Goal: Task Accomplishment & Management: Manage account settings

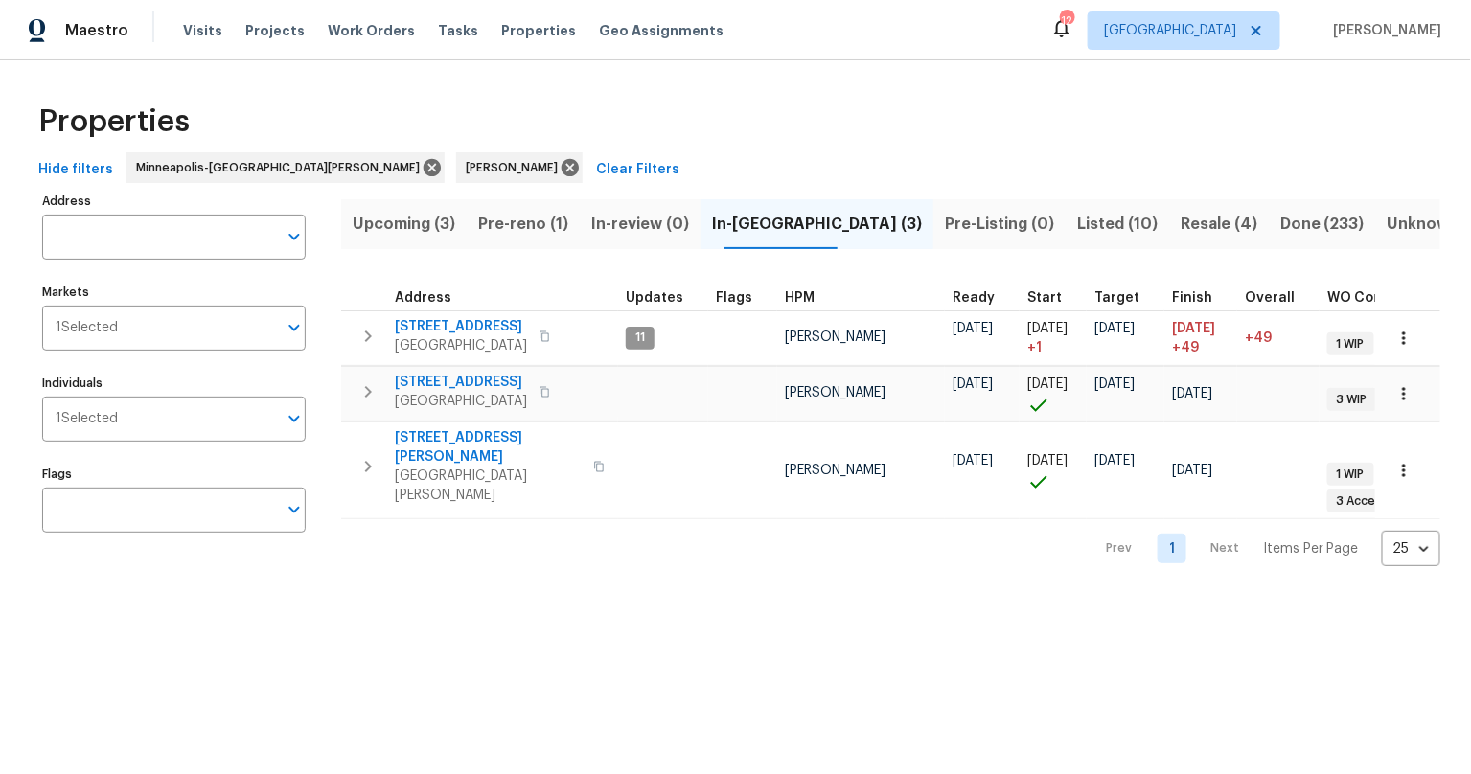
click at [372, 597] on html "Maestro Visits Projects Work Orders Tasks Properties Geo Assignments 12 Minneap…" at bounding box center [735, 298] width 1471 height 597
click at [304, 597] on html "Maestro Visits Projects Work Orders Tasks Properties Geo Assignments 12 Minneap…" at bounding box center [735, 298] width 1471 height 597
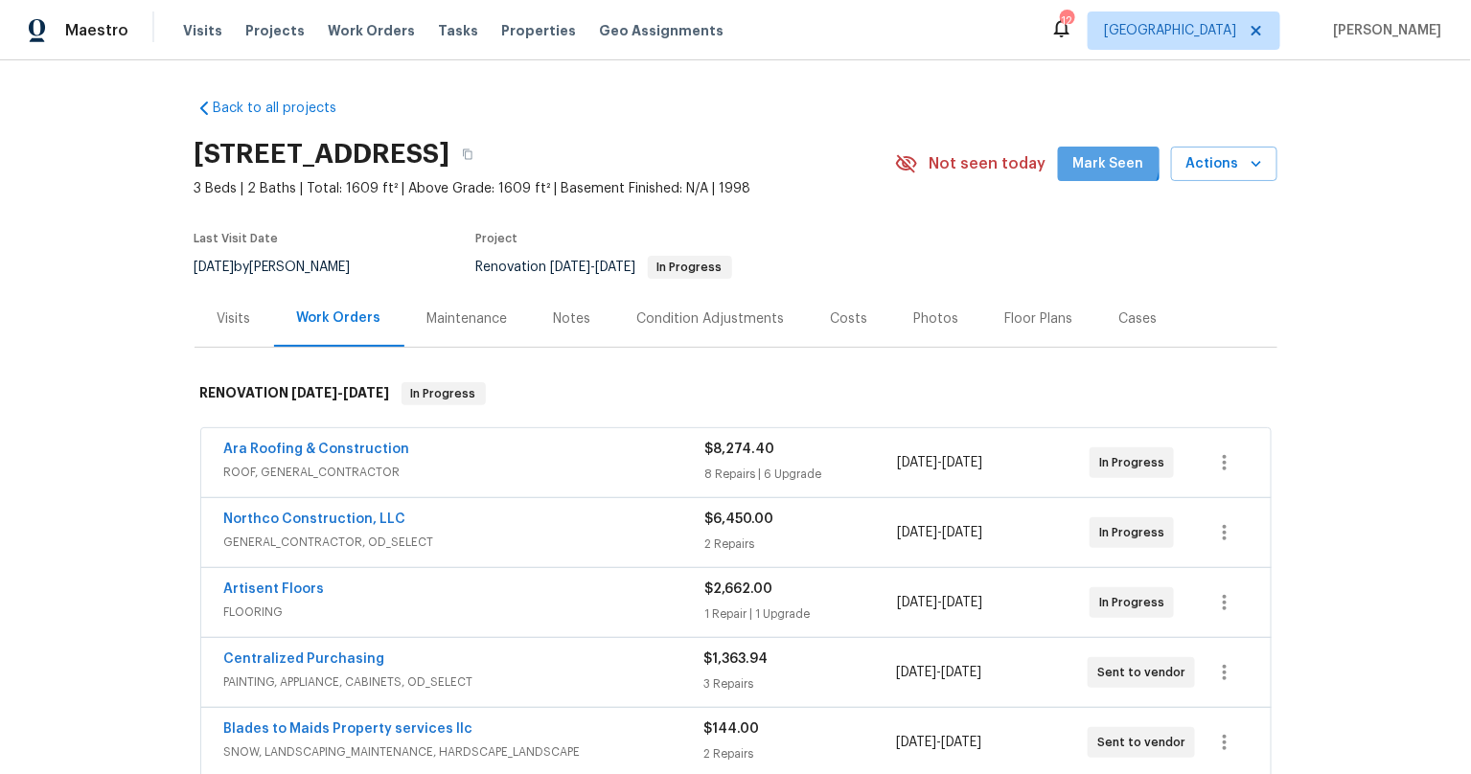
click at [1101, 157] on span "Mark Seen" at bounding box center [1108, 164] width 71 height 24
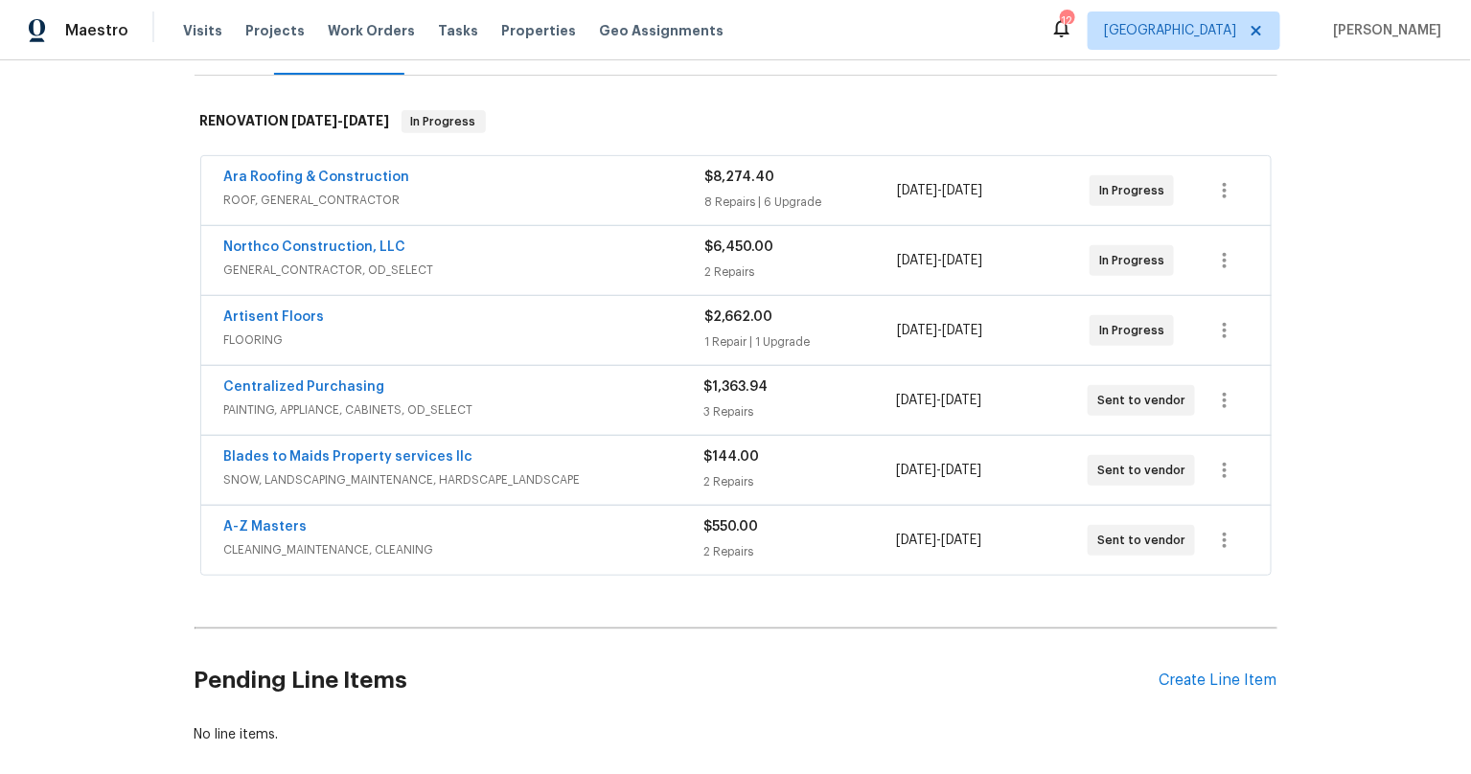
scroll to position [230, 0]
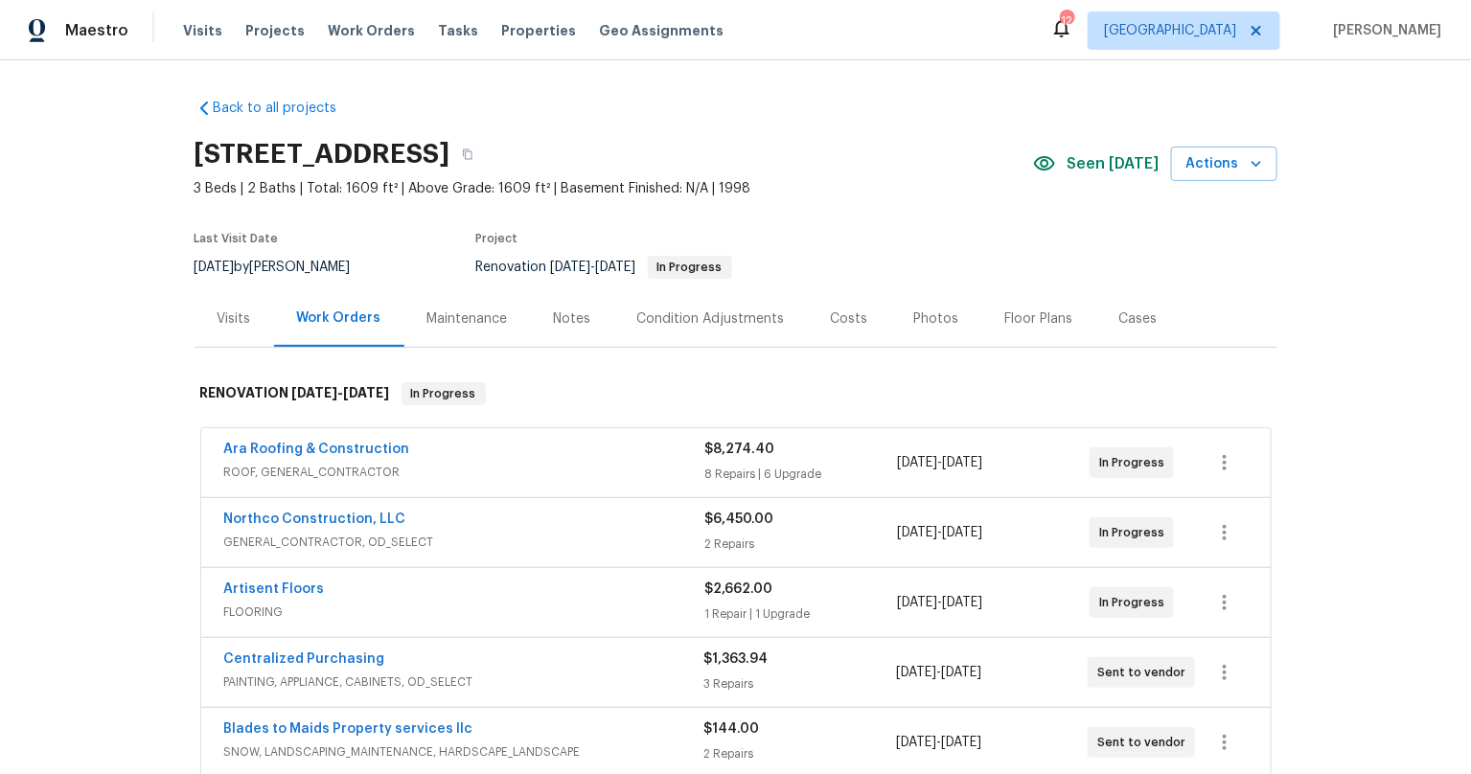
click at [232, 321] on div "Visits" at bounding box center [235, 319] width 34 height 19
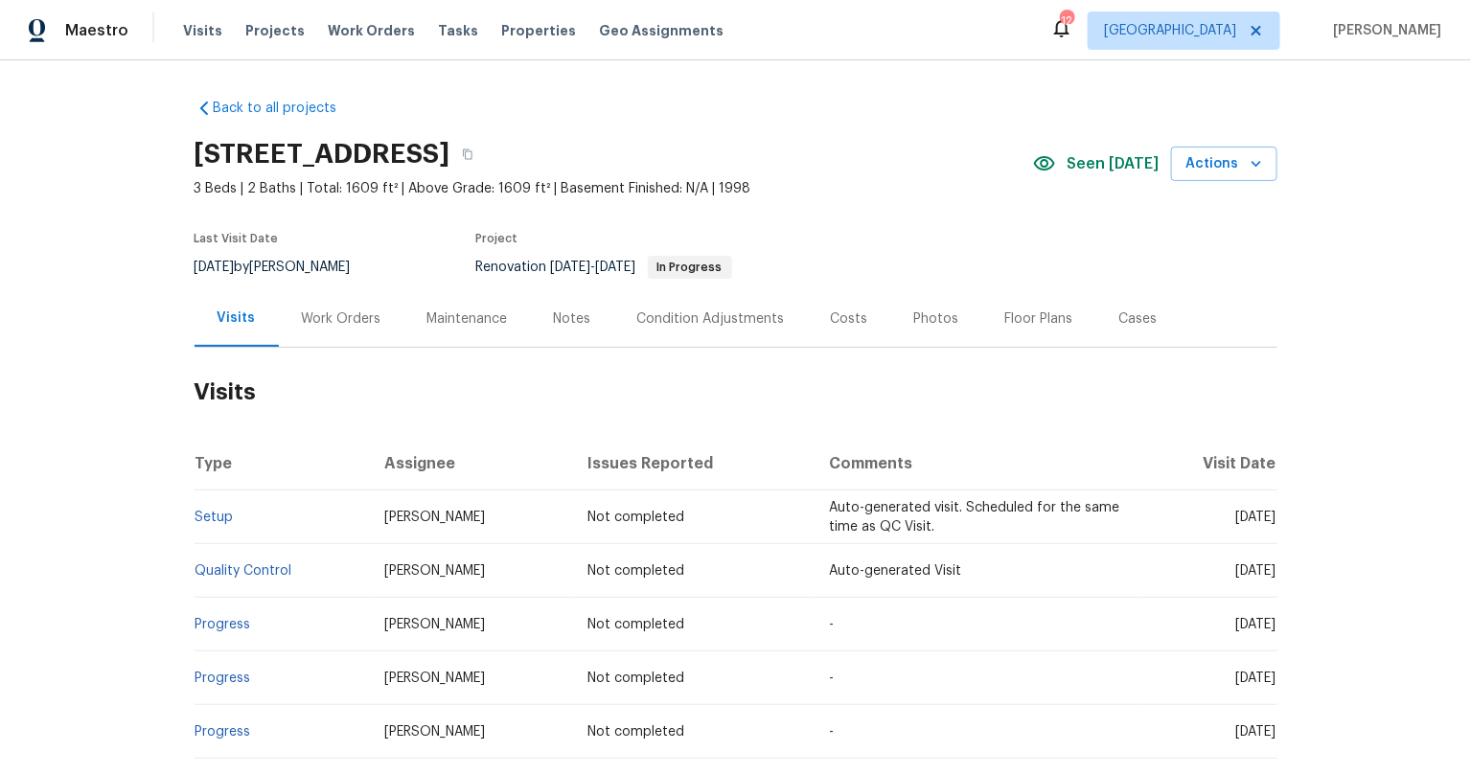
click at [104, 555] on div "Back to all projects 7866 31st St N, Oakdale, MN 55128 3 Beds | 2 Baths | Total…" at bounding box center [735, 417] width 1471 height 714
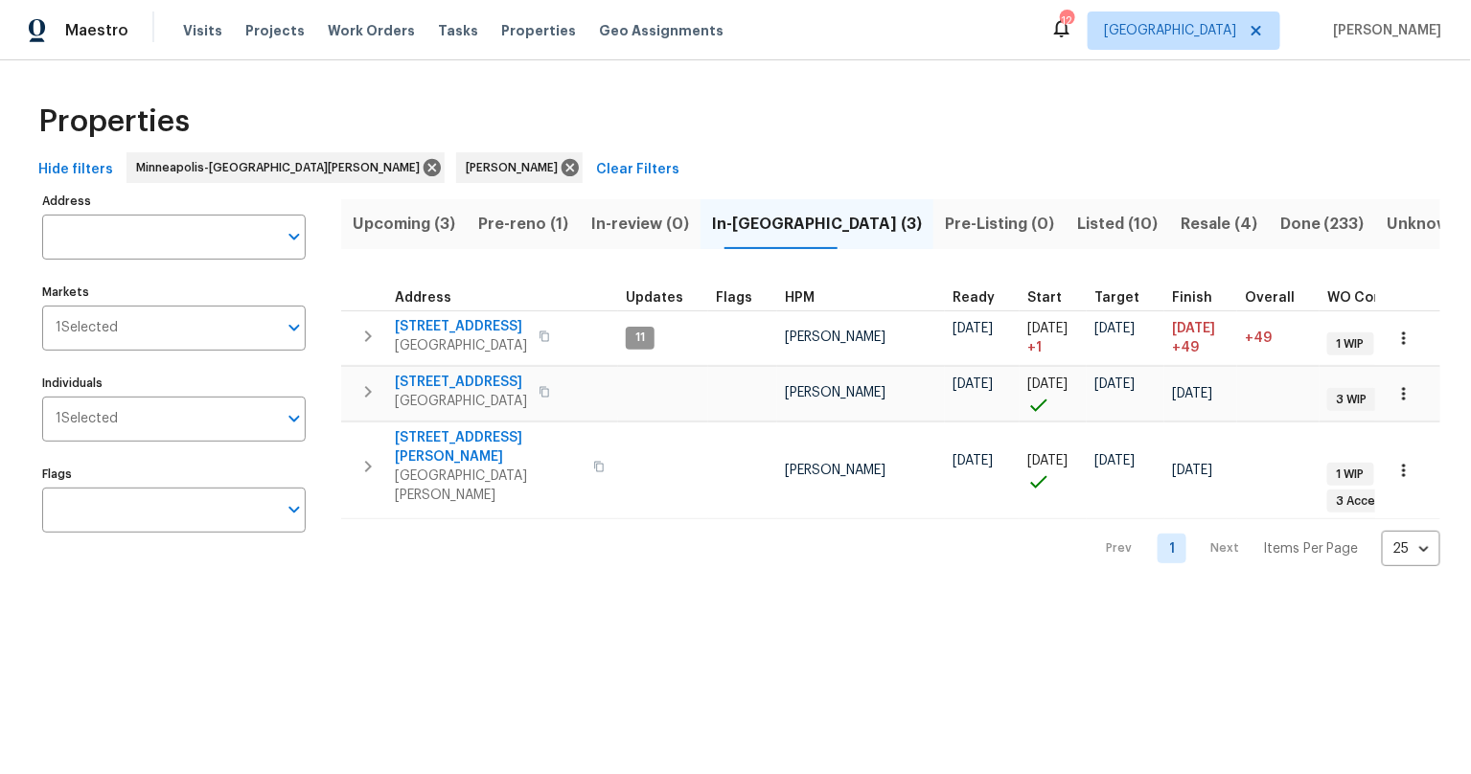
click at [412, 227] on span "Upcoming (3)" at bounding box center [404, 224] width 103 height 27
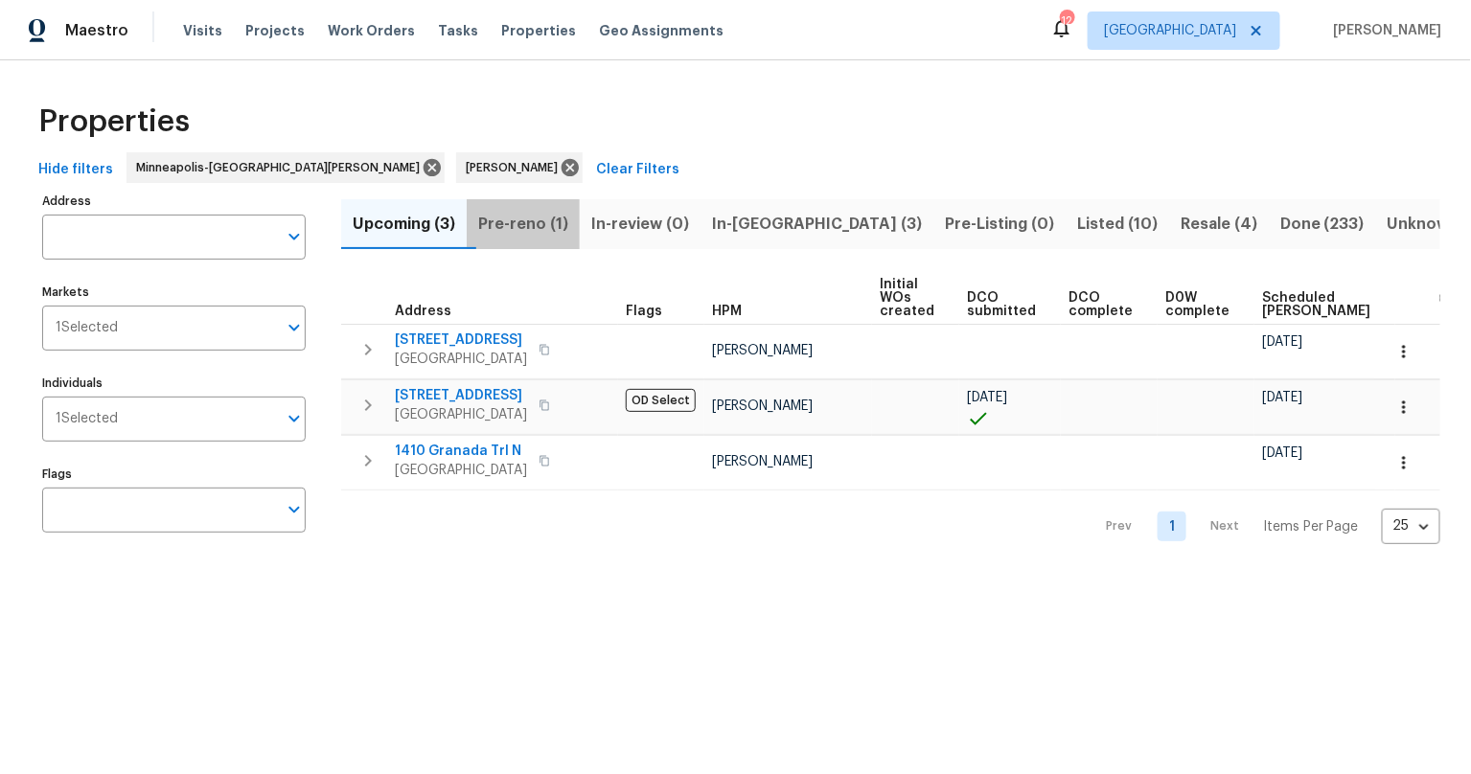
click at [535, 219] on span "Pre-reno (1)" at bounding box center [523, 224] width 90 height 27
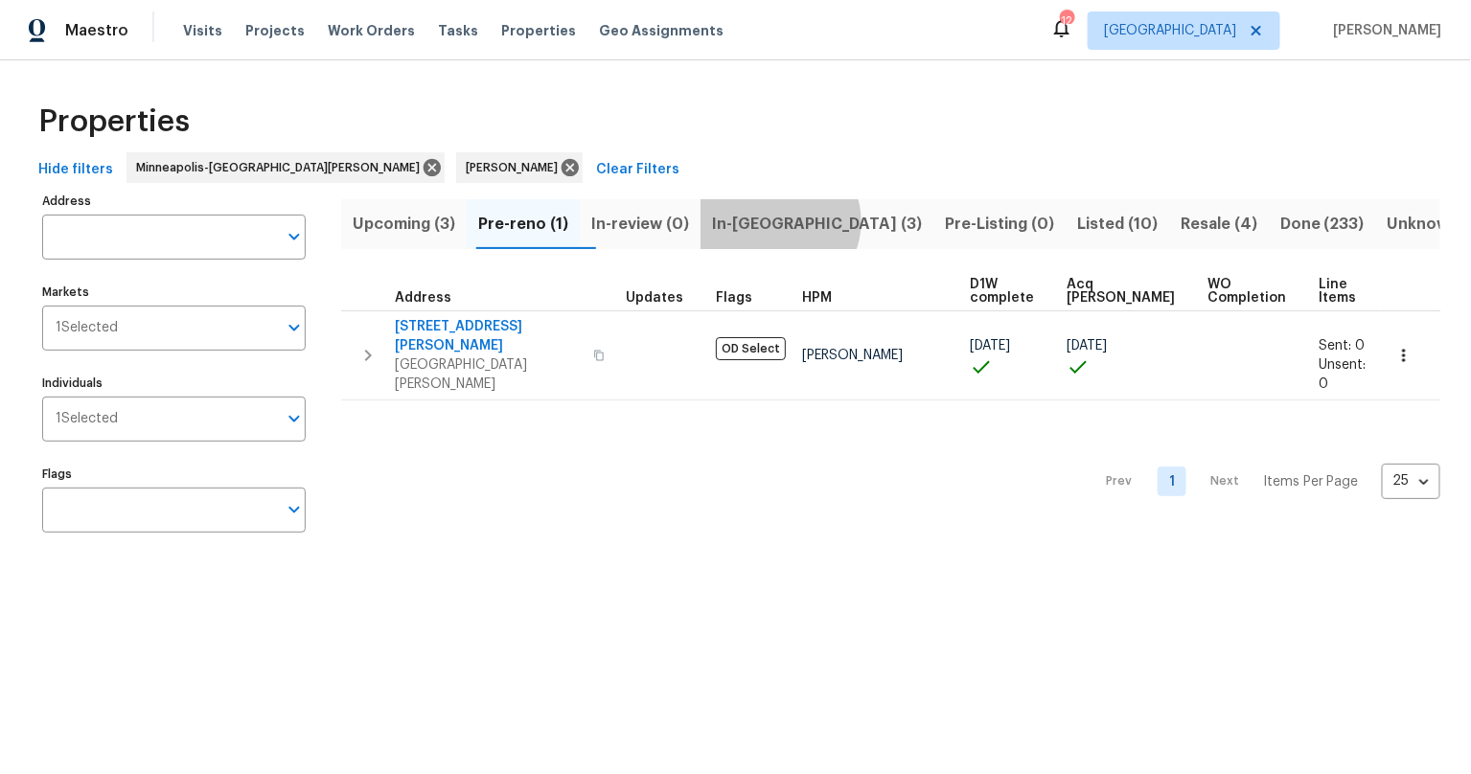
click at [802, 221] on span "In-[GEOGRAPHIC_DATA] (3)" at bounding box center [817, 224] width 210 height 27
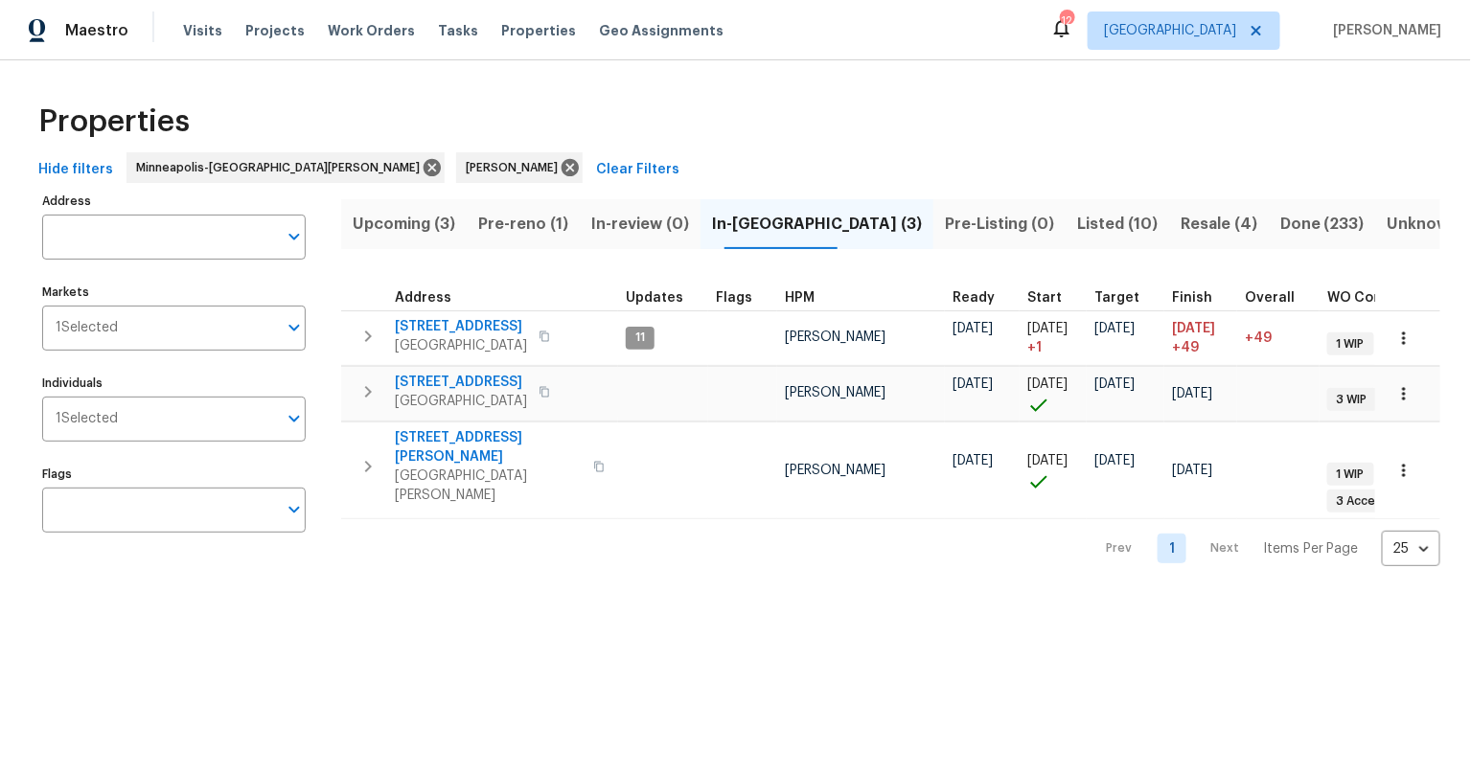
click at [416, 231] on span "Upcoming (3)" at bounding box center [404, 224] width 103 height 27
